Goal: Check status: Check status

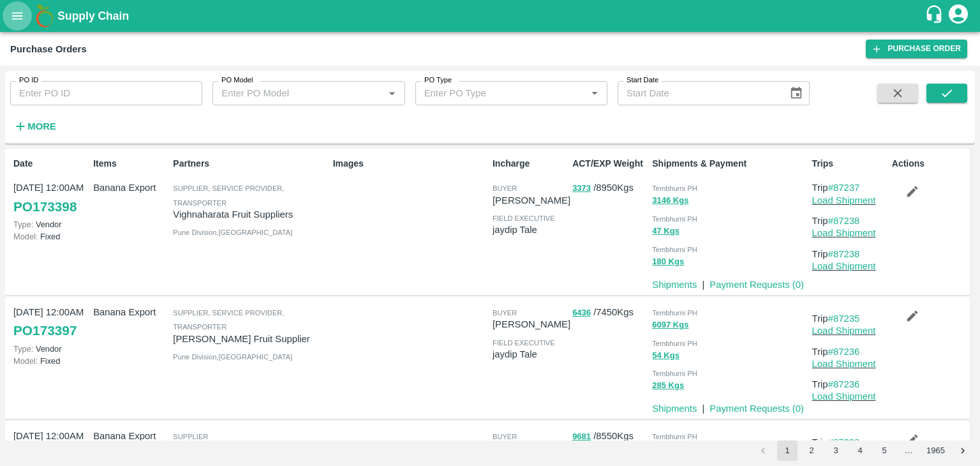
click at [11, 14] on icon "open drawer" at bounding box center [17, 16] width 14 height 14
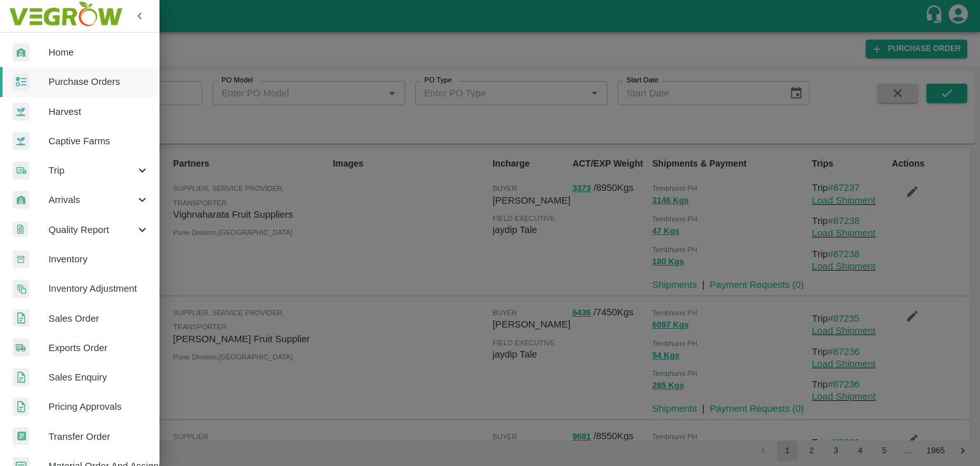
click at [200, 151] on div at bounding box center [490, 233] width 980 height 466
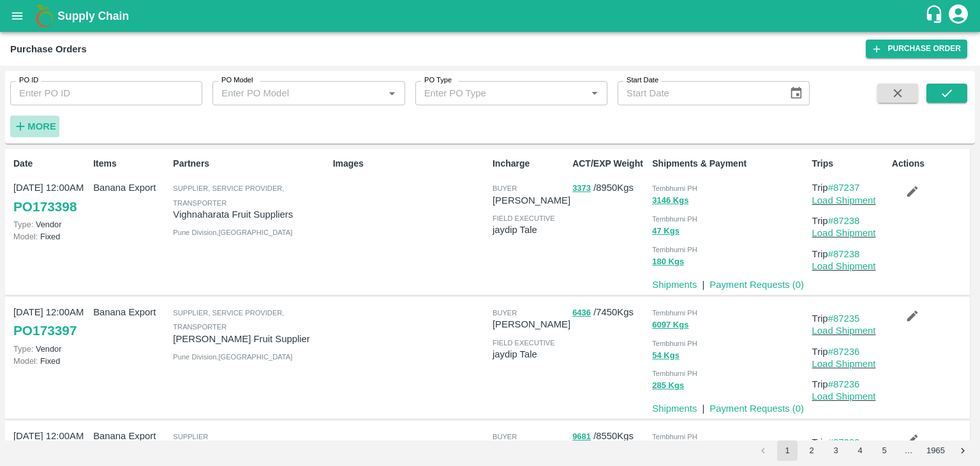
click at [46, 118] on h6 "More" at bounding box center [41, 126] width 29 height 17
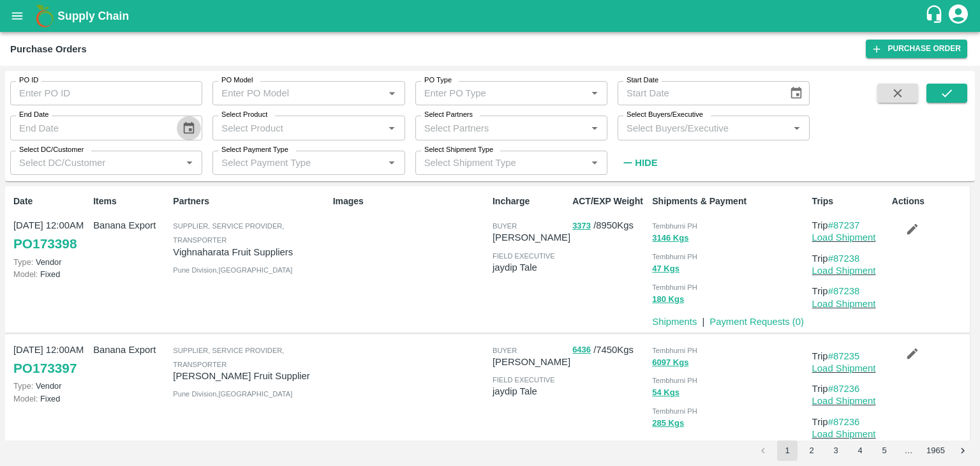
click at [195, 122] on icon "Choose date" at bounding box center [189, 128] width 14 height 14
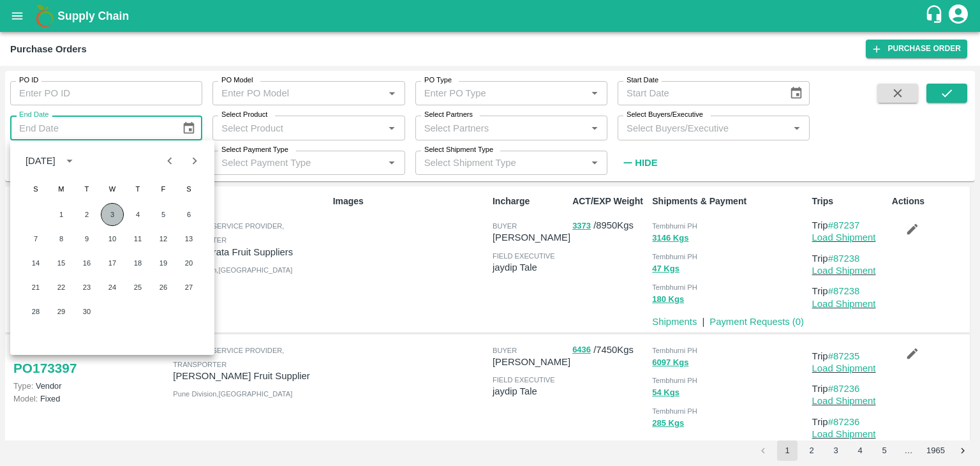
click at [117, 212] on button "3" at bounding box center [112, 214] width 23 height 23
type input "03/09/2025"
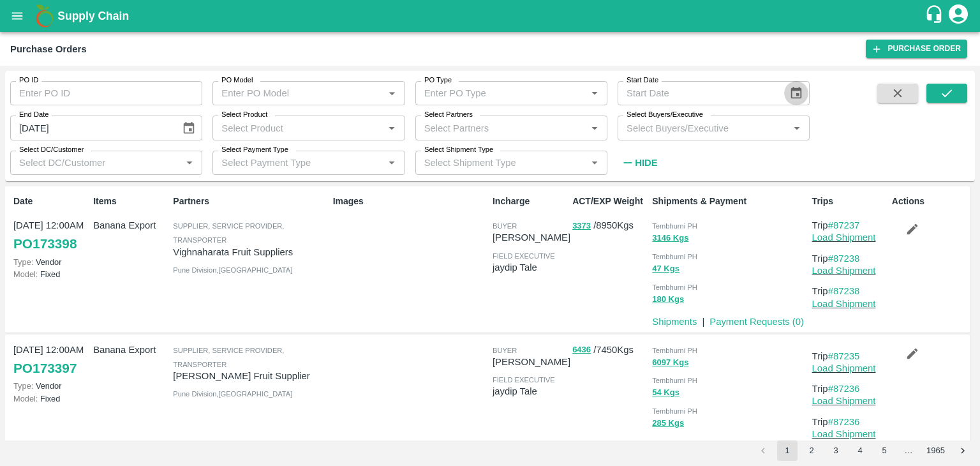
click at [796, 87] on icon "Choose date" at bounding box center [796, 93] width 14 height 14
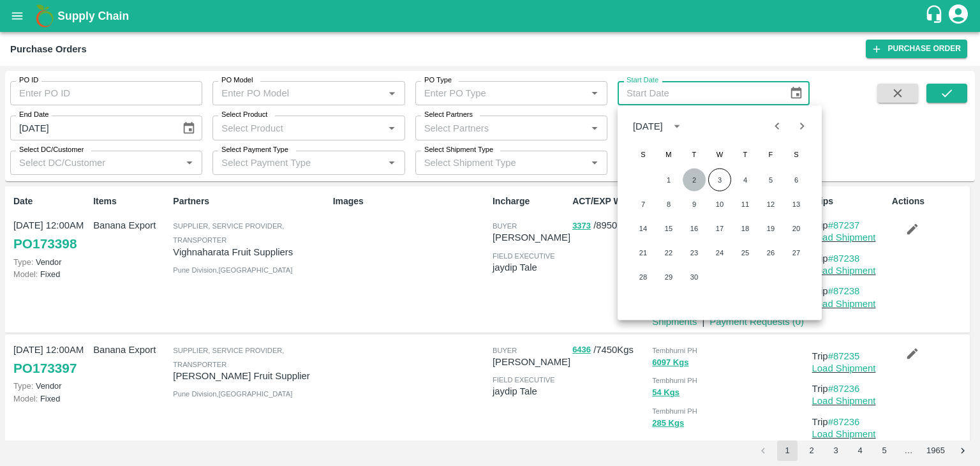
click at [694, 177] on button "2" at bounding box center [694, 179] width 23 height 23
type input "[DATE]"
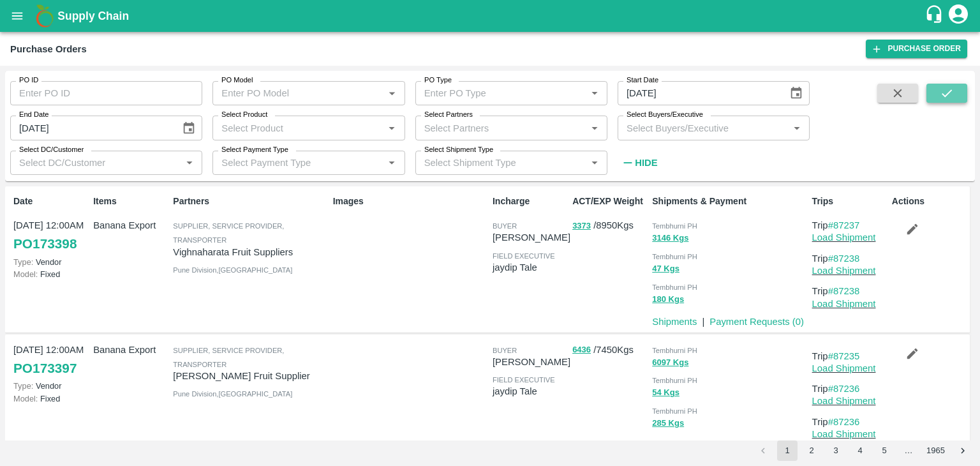
click at [960, 100] on button "submit" at bounding box center [946, 93] width 41 height 19
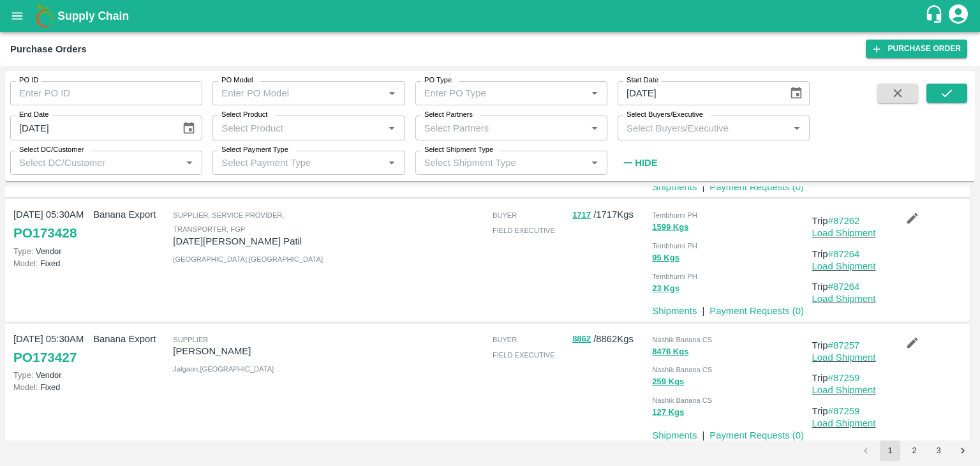
scroll to position [1021, 0]
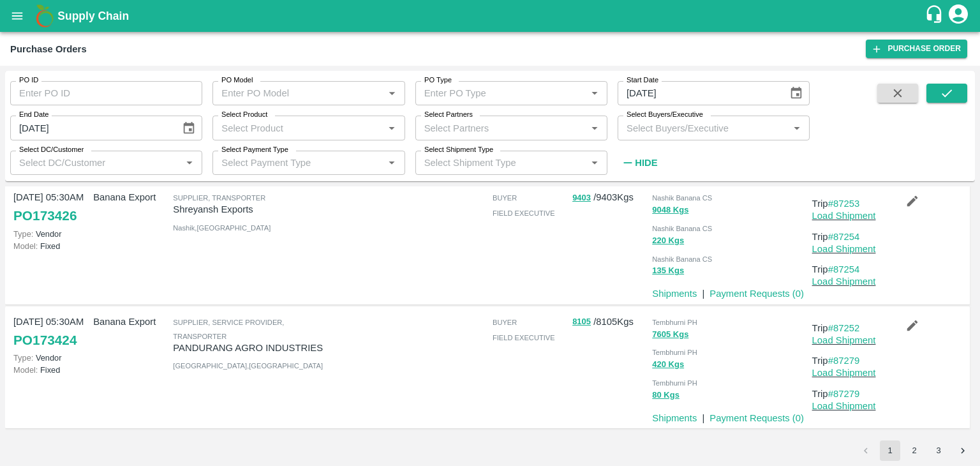
click at [937, 452] on button "3" at bounding box center [938, 450] width 20 height 20
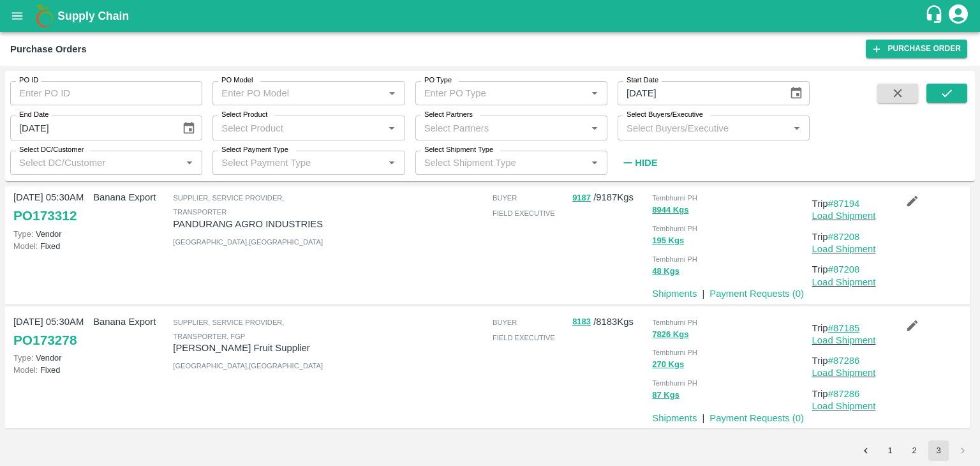
click at [850, 323] on link "#87185" at bounding box center [844, 328] width 32 height 10
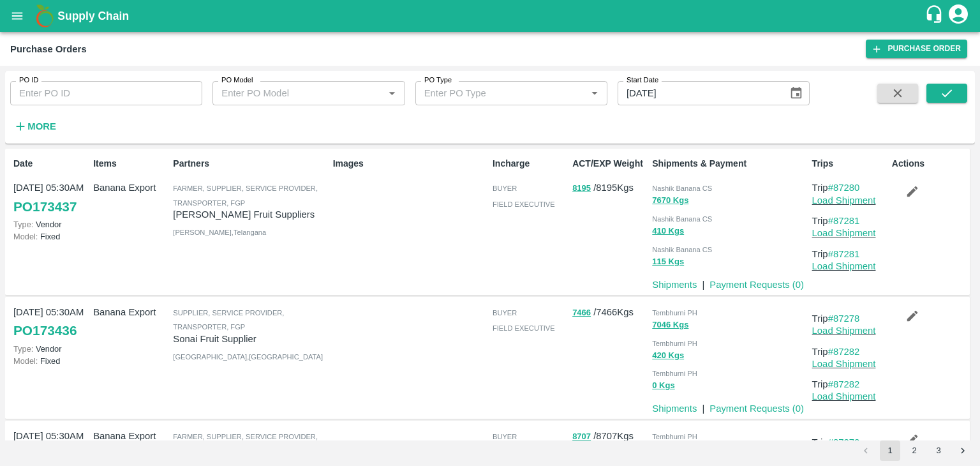
click at [939, 444] on button "3" at bounding box center [938, 450] width 20 height 20
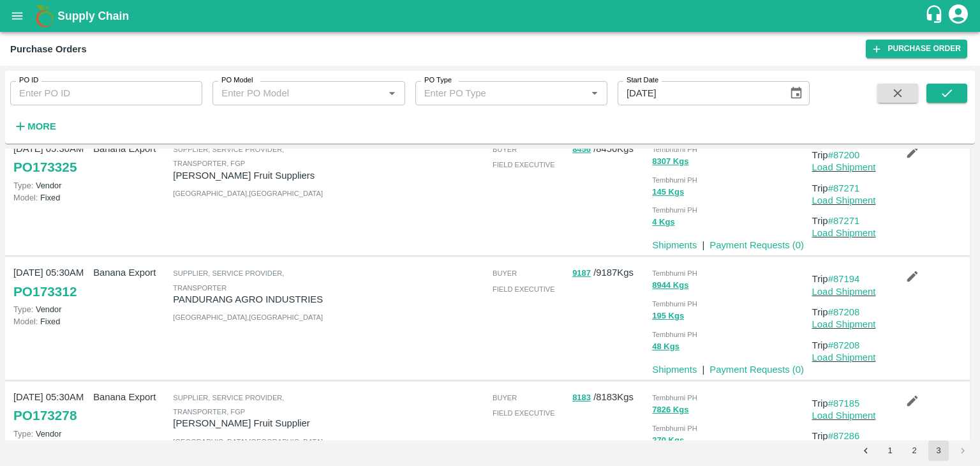
scroll to position [730, 0]
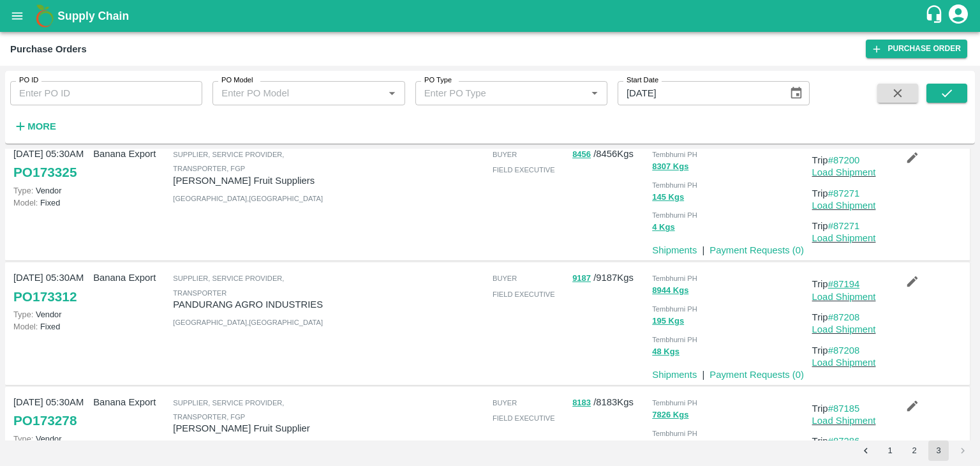
click at [839, 283] on link "#87194" at bounding box center [844, 284] width 32 height 10
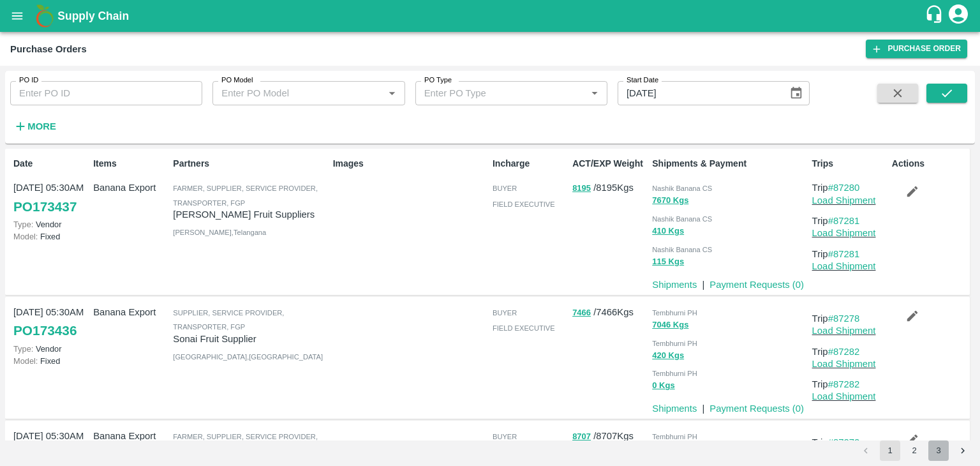
click at [939, 449] on button "3" at bounding box center [938, 450] width 20 height 20
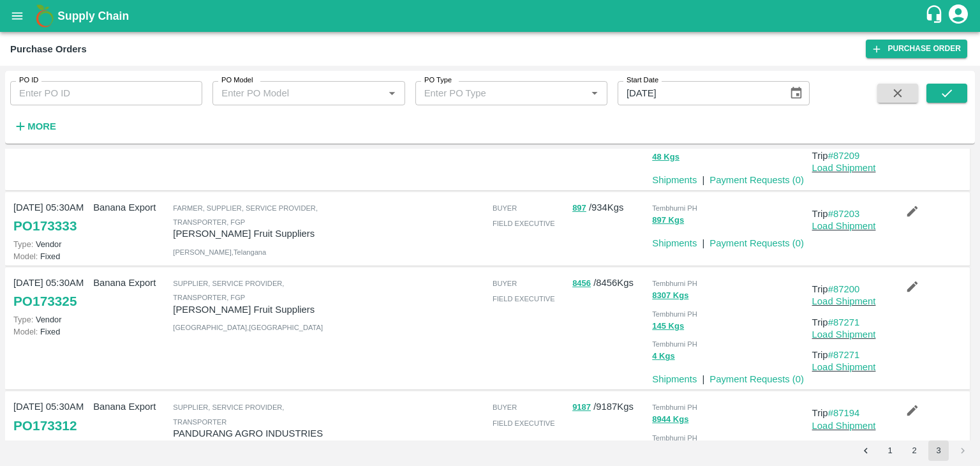
scroll to position [584, 0]
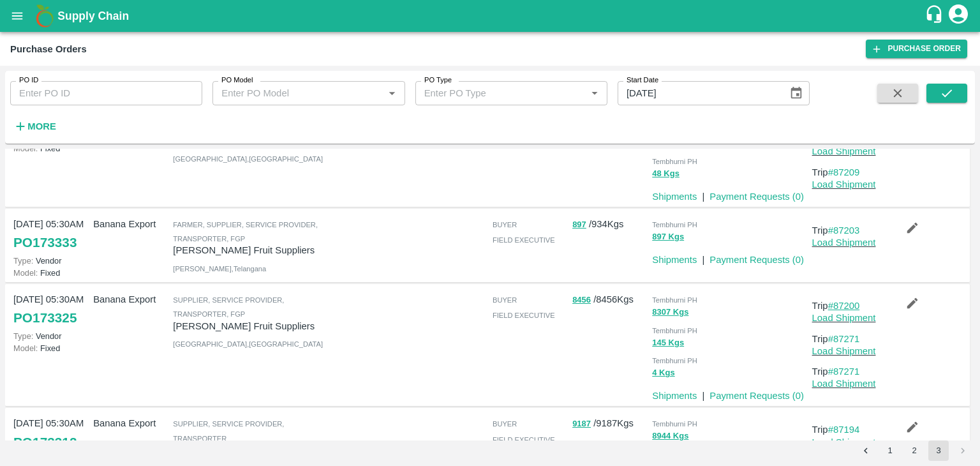
click at [852, 302] on link "#87200" at bounding box center [844, 306] width 32 height 10
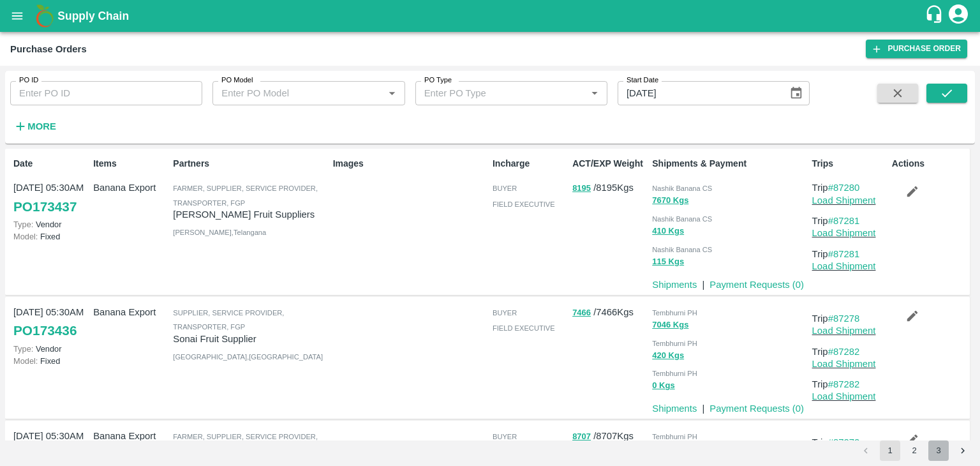
click at [937, 440] on button "3" at bounding box center [938, 450] width 20 height 20
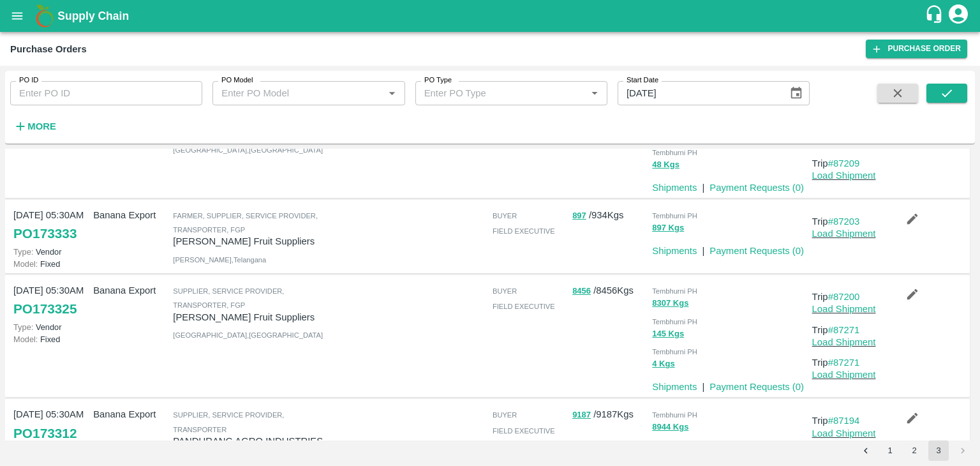
scroll to position [540, 0]
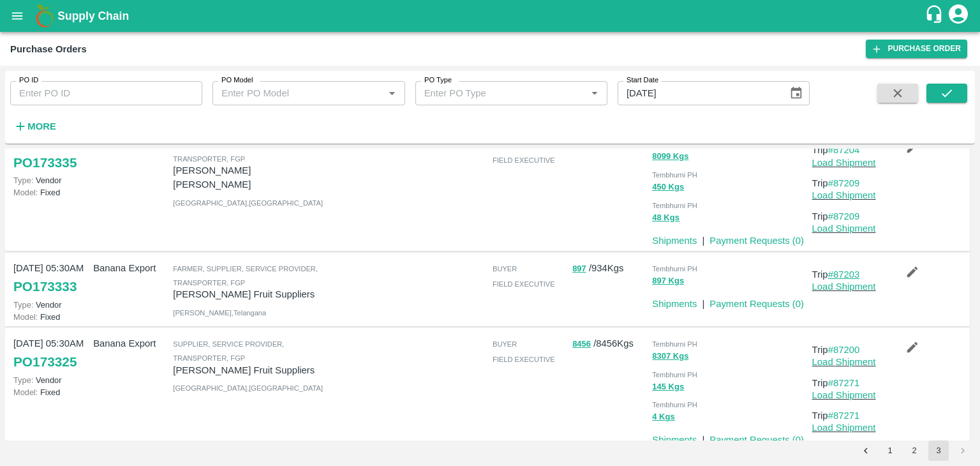
click at [851, 274] on link "#87203" at bounding box center [844, 274] width 32 height 10
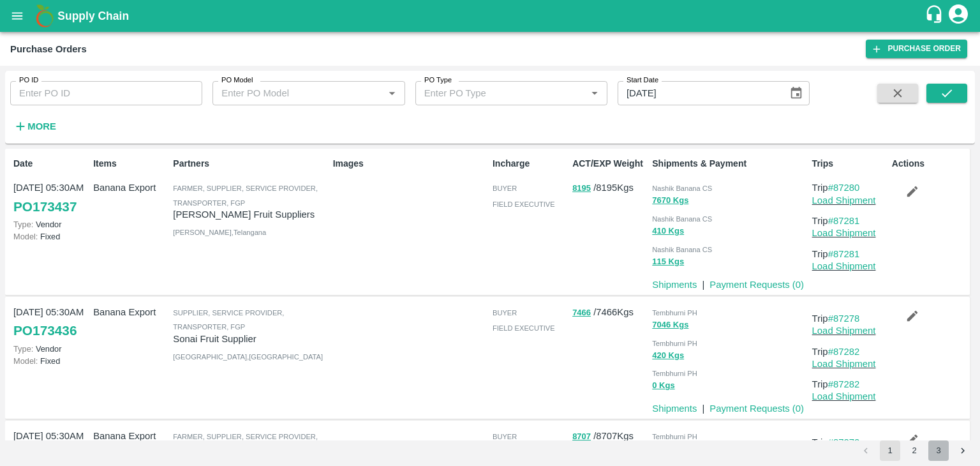
click at [947, 455] on button "3" at bounding box center [938, 450] width 20 height 20
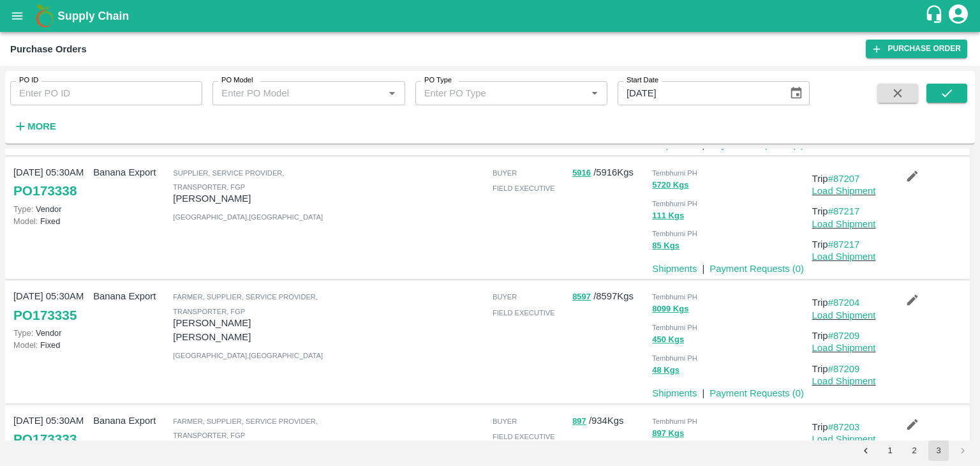
scroll to position [371, 0]
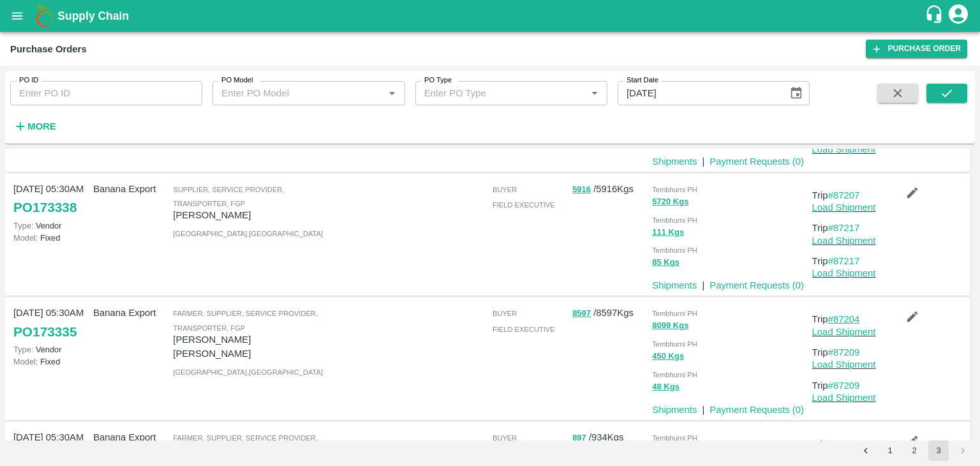
click at [849, 321] on link "#87204" at bounding box center [844, 319] width 32 height 10
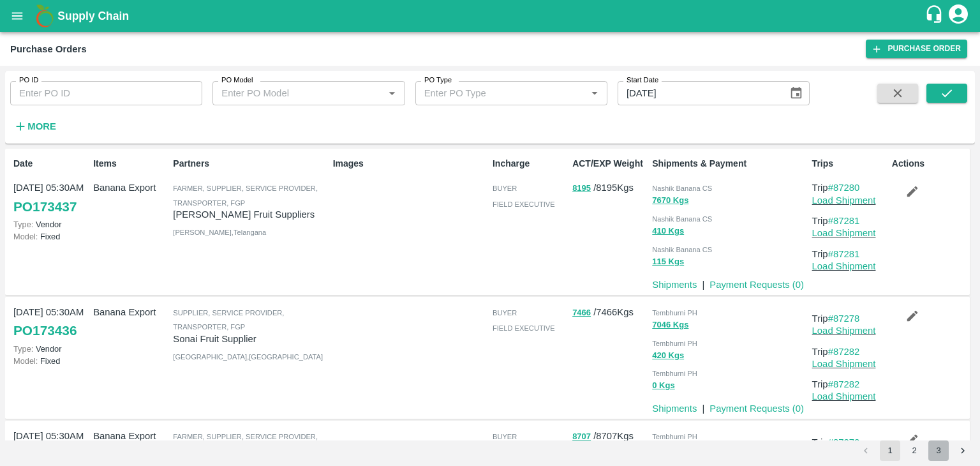
click at [937, 449] on button "3" at bounding box center [938, 450] width 20 height 20
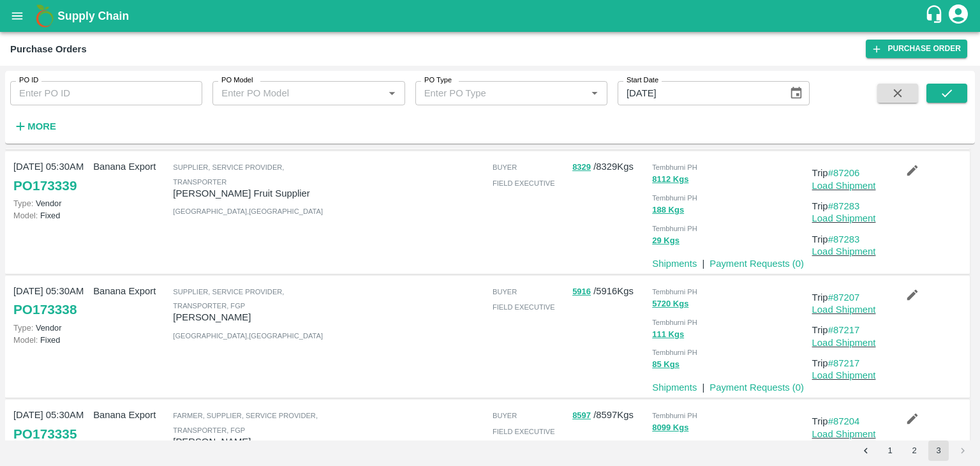
scroll to position [260, 0]
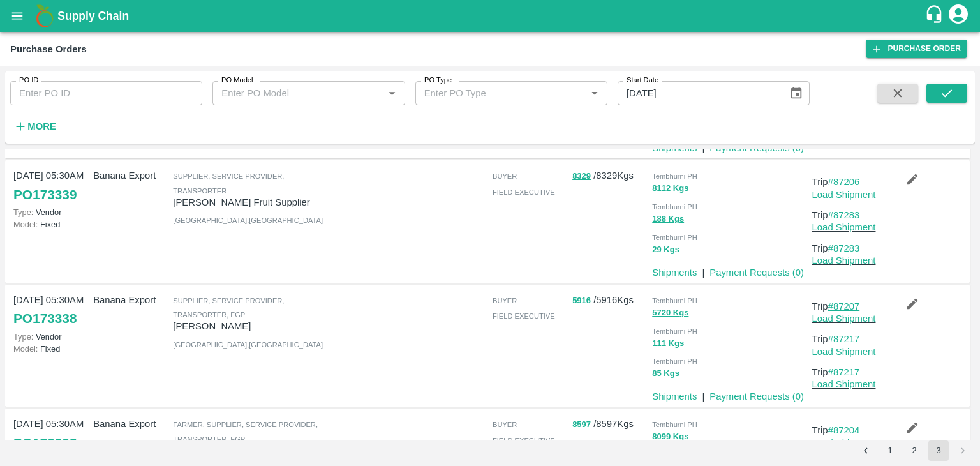
click at [850, 307] on link "#87207" at bounding box center [844, 306] width 32 height 10
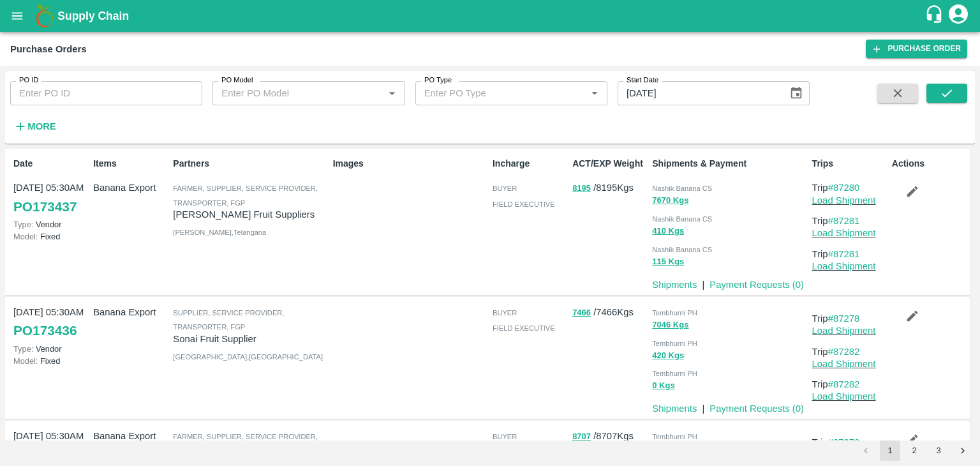
click at [949, 449] on li "3" at bounding box center [938, 450] width 24 height 20
click at [942, 449] on button "3" at bounding box center [938, 450] width 20 height 20
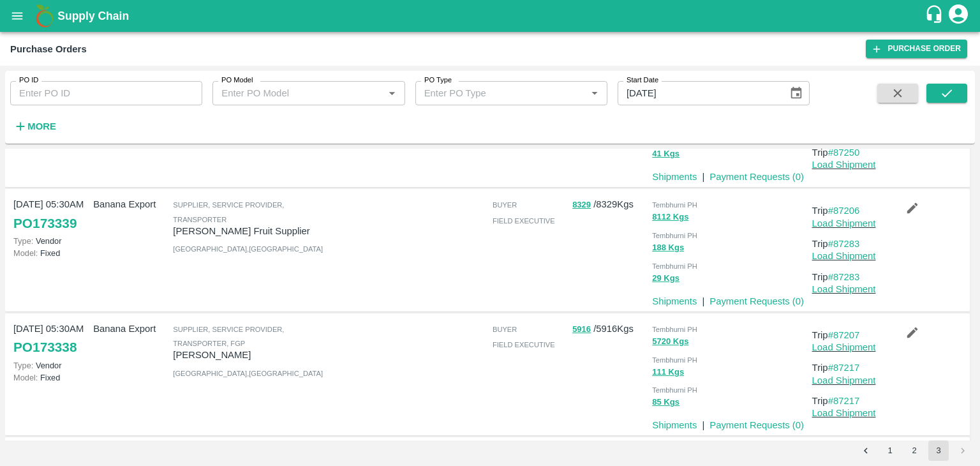
scroll to position [230, 0]
click at [848, 212] on link "#87206" at bounding box center [844, 212] width 32 height 10
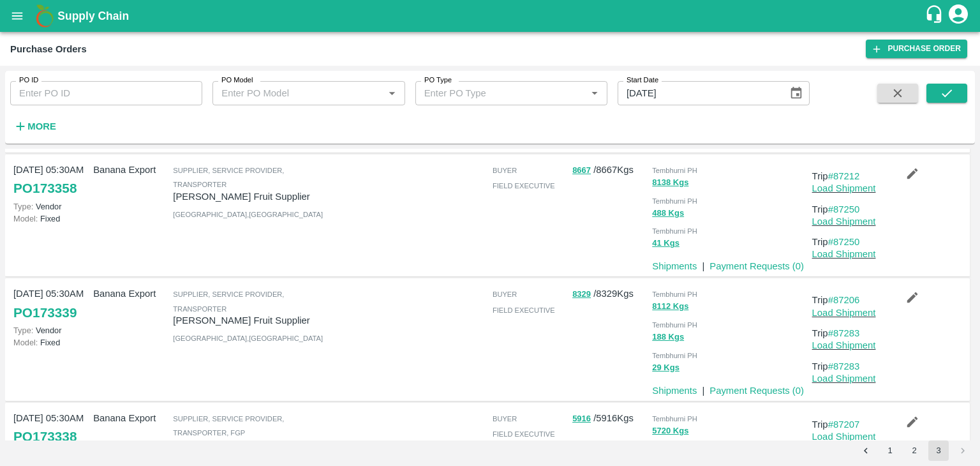
scroll to position [82, 0]
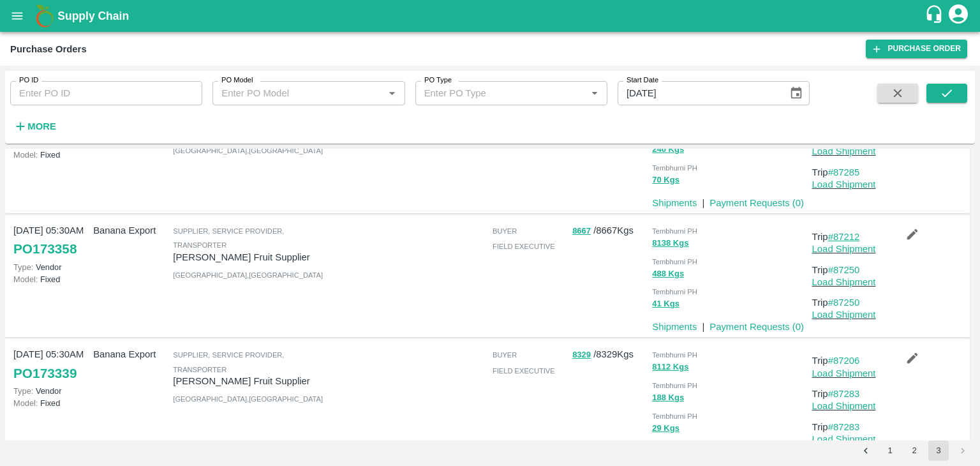
click at [843, 237] on link "#87212" at bounding box center [844, 237] width 32 height 10
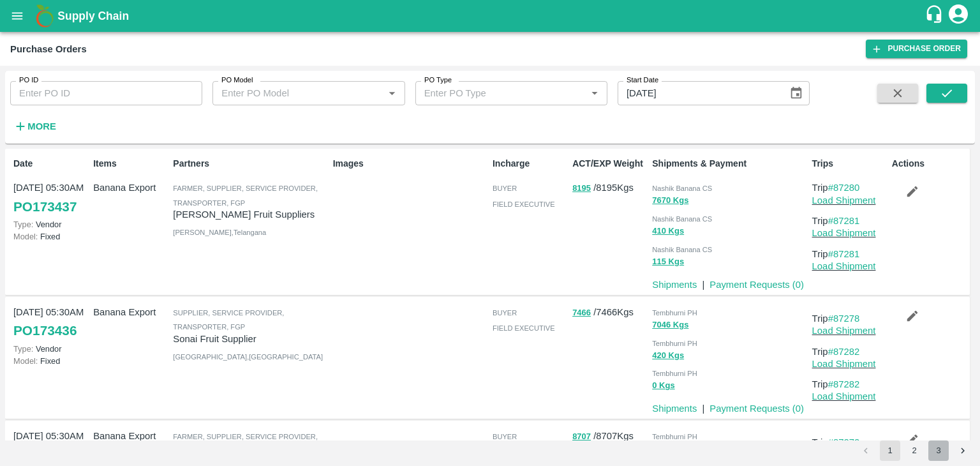
click at [941, 450] on button "3" at bounding box center [938, 450] width 20 height 20
click at [849, 188] on link "#87284" at bounding box center [844, 187] width 32 height 10
click at [937, 450] on button "3" at bounding box center [938, 450] width 20 height 20
click at [917, 456] on button "2" at bounding box center [914, 450] width 20 height 20
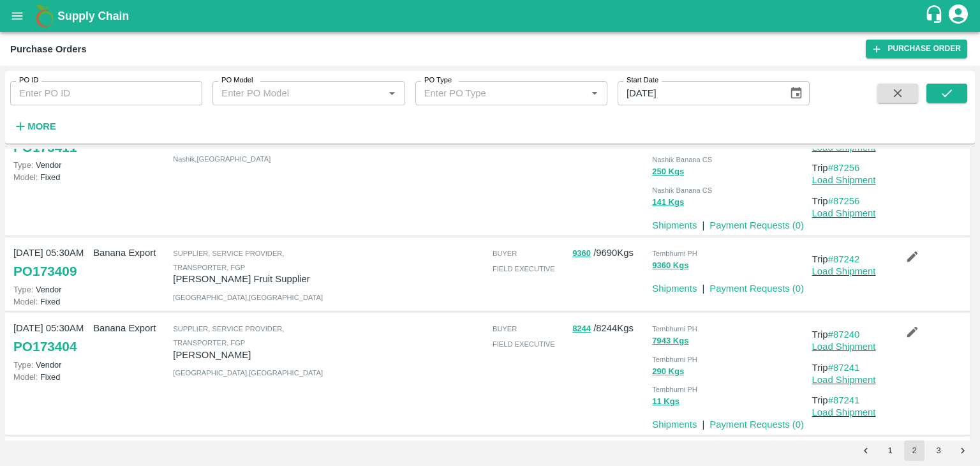
scroll to position [554, 0]
click at [854, 256] on link "#87242" at bounding box center [844, 260] width 32 height 10
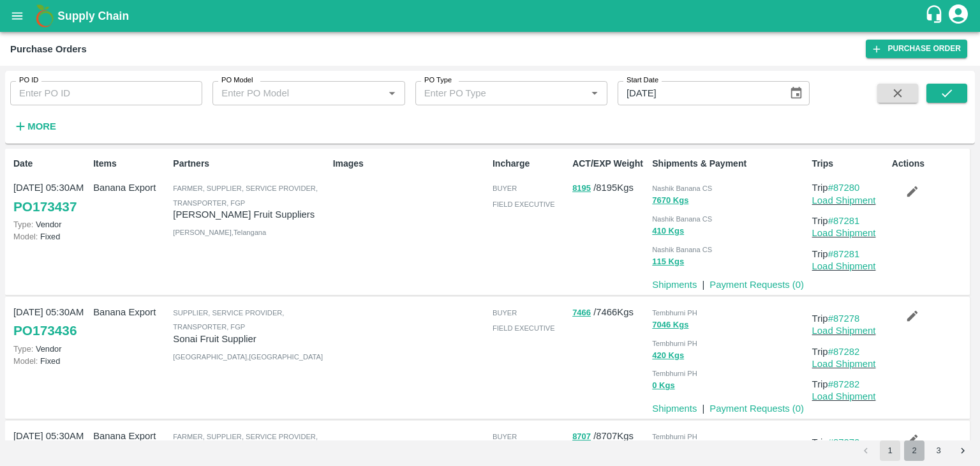
click at [914, 442] on button "2" at bounding box center [914, 450] width 20 height 20
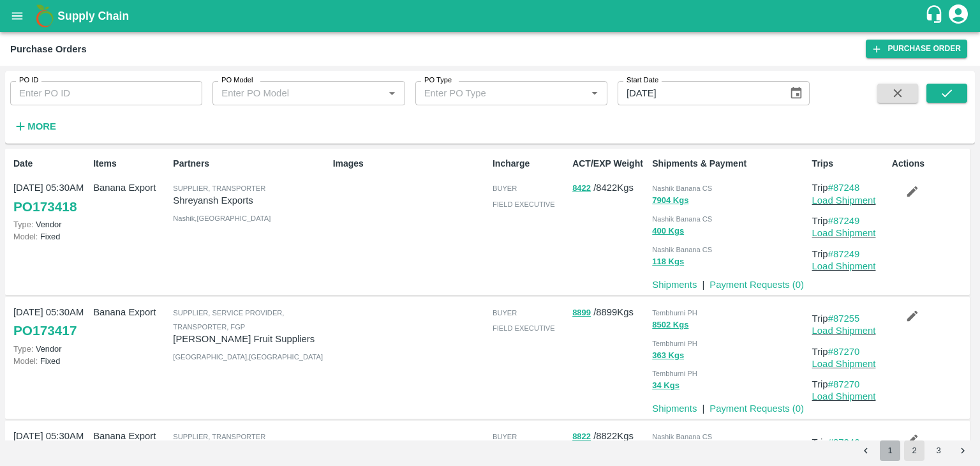
click at [887, 452] on button "1" at bounding box center [890, 450] width 20 height 20
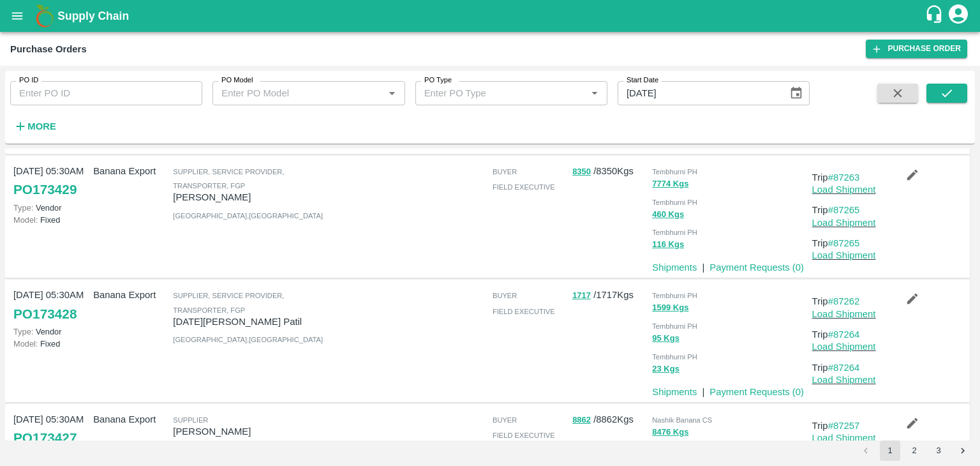
scroll to position [635, 0]
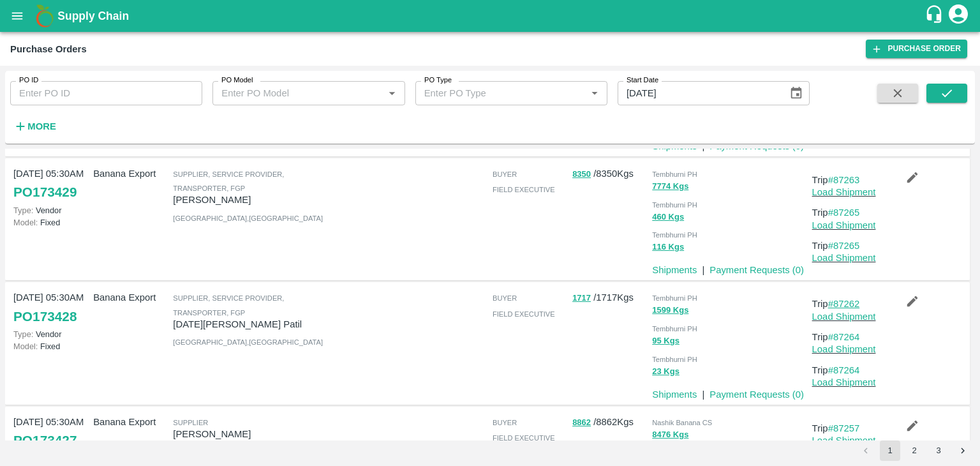
click at [850, 299] on link "#87262" at bounding box center [844, 304] width 32 height 10
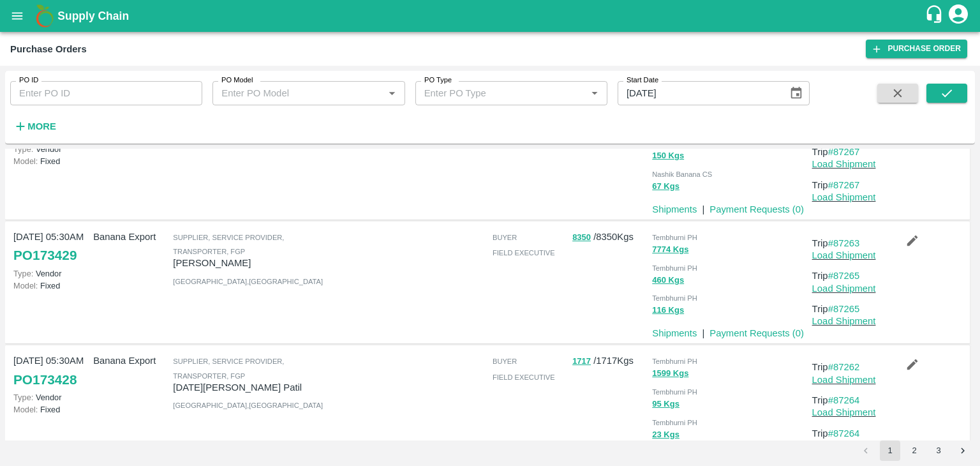
scroll to position [548, 0]
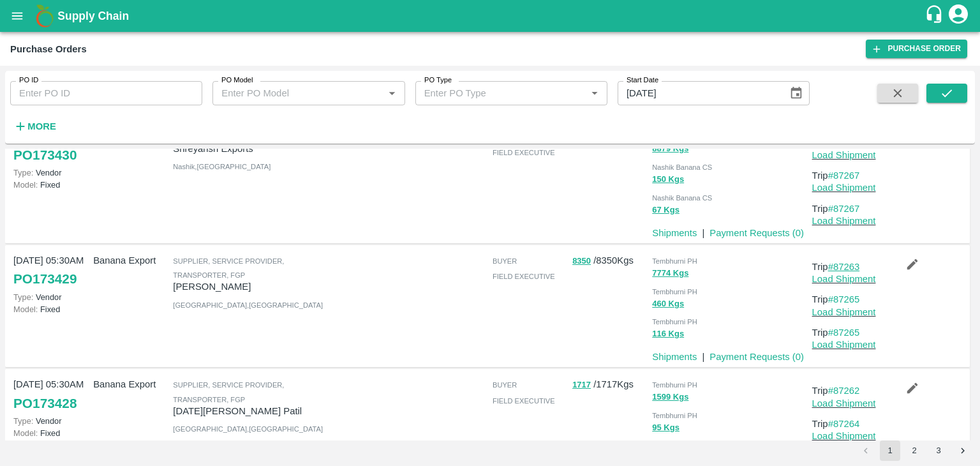
click at [854, 266] on link "#87263" at bounding box center [844, 267] width 32 height 10
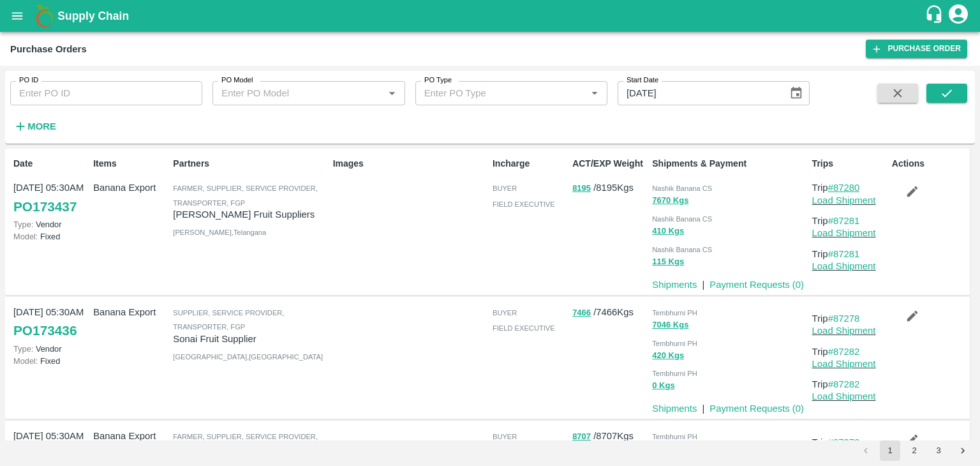
click at [852, 186] on link "#87280" at bounding box center [844, 187] width 32 height 10
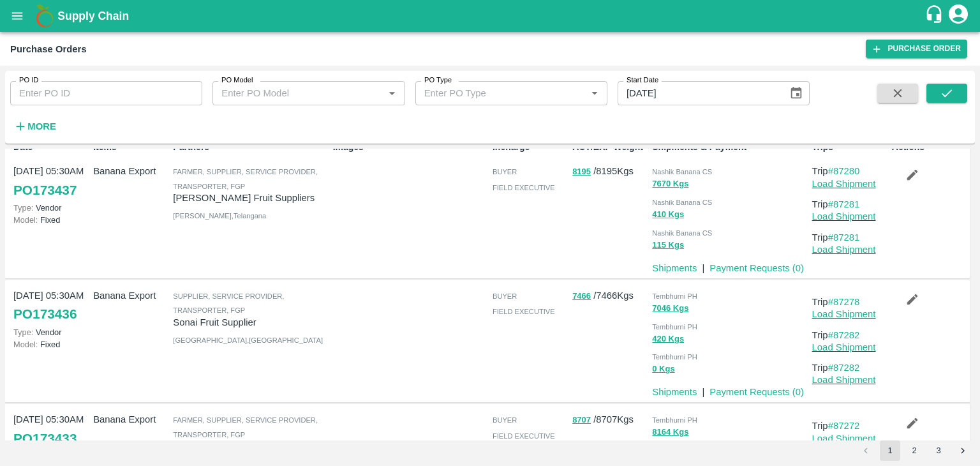
scroll to position [17, 0]
click at [847, 301] on link "#87278" at bounding box center [844, 301] width 32 height 10
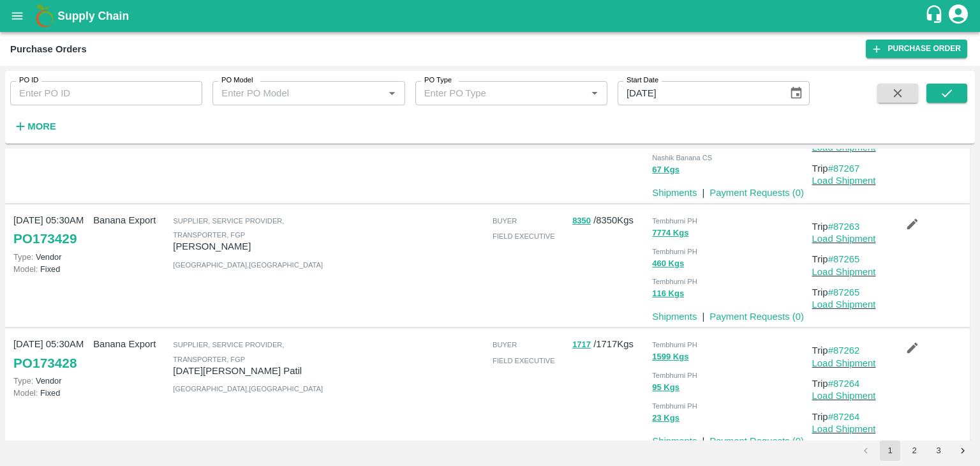
scroll to position [590, 0]
click at [846, 222] on link "#87263" at bounding box center [844, 225] width 32 height 10
